Goal: Task Accomplishment & Management: Use online tool/utility

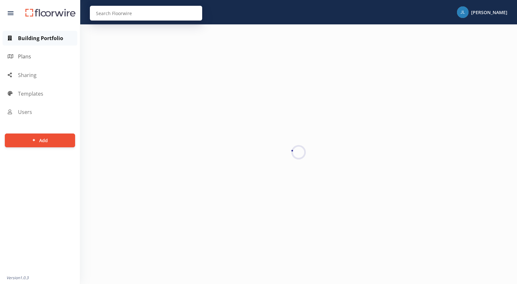
click at [23, 54] on span "Plans" at bounding box center [24, 57] width 13 height 8
click at [30, 75] on span "Sharing" at bounding box center [27, 75] width 19 height 8
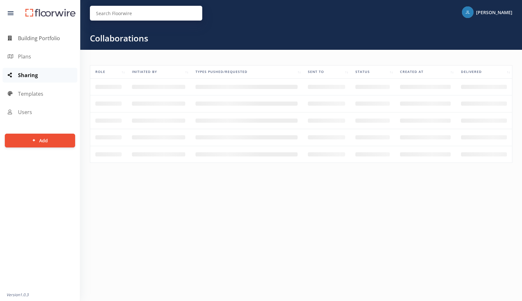
click at [43, 38] on span "Building Portfolio" at bounding box center [39, 38] width 42 height 8
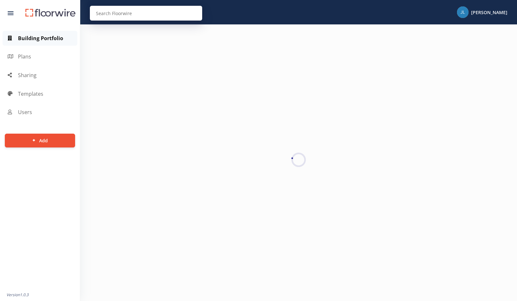
click at [109, 13] on input "search" at bounding box center [146, 13] width 112 height 15
type input "olympian"
click at [10, 12] on div at bounding box center [11, 13] width 6 height 4
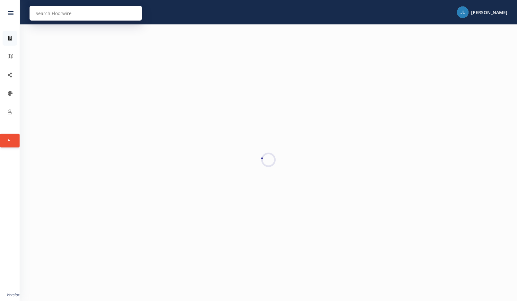
click at [178, 83] on div at bounding box center [268, 159] width 497 height 271
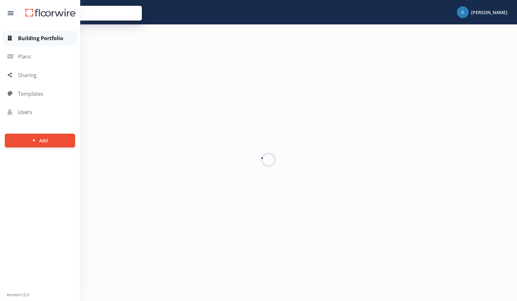
click at [22, 111] on span "Users" at bounding box center [25, 112] width 14 height 8
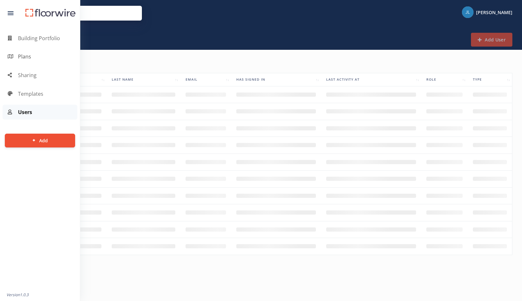
click at [27, 56] on span "Plans" at bounding box center [24, 57] width 13 height 8
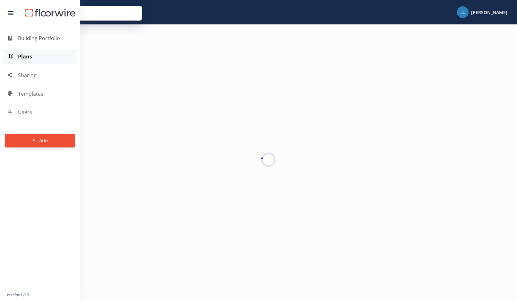
click at [34, 37] on span "Building Portfolio" at bounding box center [39, 38] width 42 height 8
click at [22, 54] on span "Plans" at bounding box center [24, 57] width 13 height 8
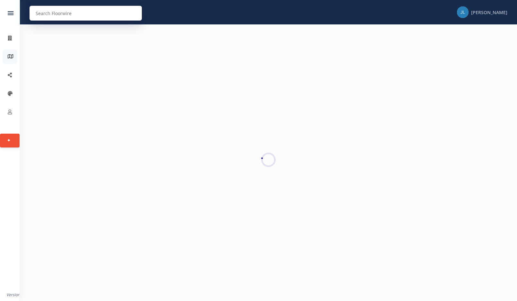
click at [493, 12] on span "[PERSON_NAME]" at bounding box center [489, 12] width 36 height 6
click at [384, 104] on div at bounding box center [268, 159] width 497 height 271
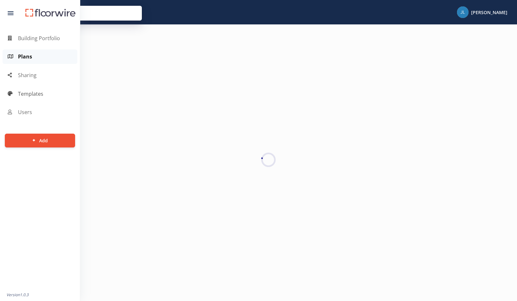
click at [28, 92] on span "Templates" at bounding box center [30, 94] width 25 height 8
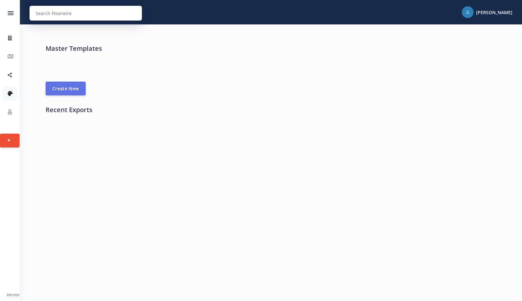
click at [173, 170] on body "Building Portfolio Plans Sharing Templates Users Add New Tenant New User New Bu…" at bounding box center [261, 150] width 522 height 301
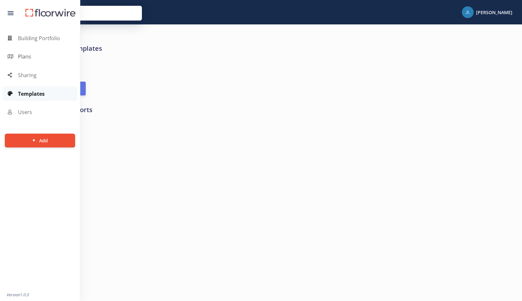
click at [25, 56] on span "Plans" at bounding box center [24, 57] width 13 height 8
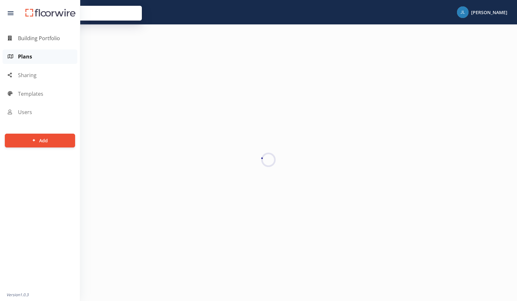
click at [32, 38] on span "Building Portfolio" at bounding box center [39, 38] width 42 height 8
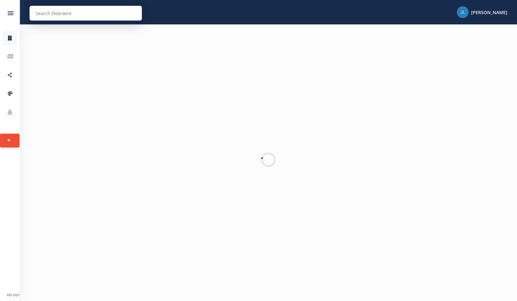
click at [41, 14] on input "search" at bounding box center [85, 13] width 112 height 15
type input "olympian"
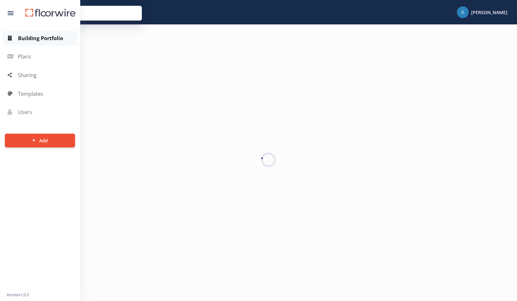
click at [9, 12] on div at bounding box center [11, 13] width 6 height 4
click at [112, 13] on input "search" at bounding box center [146, 13] width 112 height 15
type input "olympian"
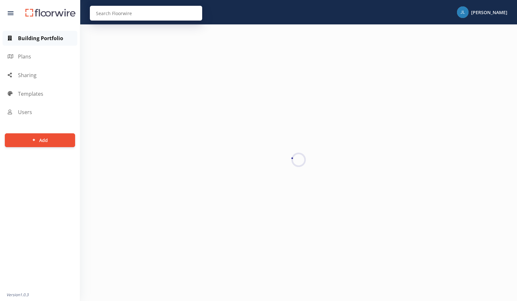
click at [35, 140] on icon "button" at bounding box center [34, 139] width 4 height 4
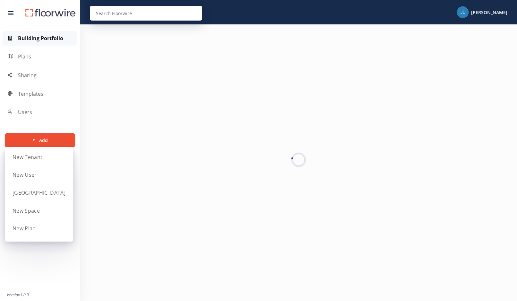
scroll to position [2, 0]
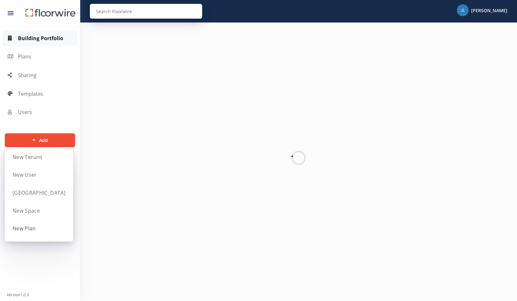
click at [29, 225] on link "New Plan" at bounding box center [39, 228] width 68 height 15
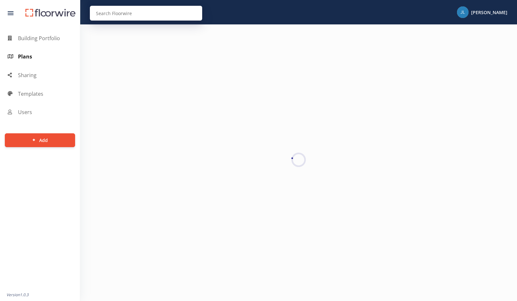
click at [25, 55] on span "Plans" at bounding box center [25, 57] width 14 height 8
click at [37, 36] on span "Building Portfolio" at bounding box center [39, 38] width 42 height 8
